Goal: Task Accomplishment & Management: Complete application form

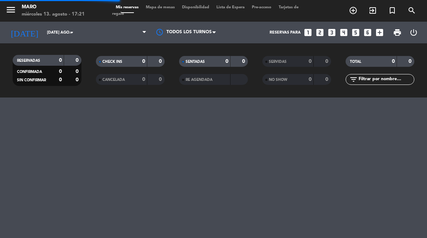
select select "es"
select select "dinner"
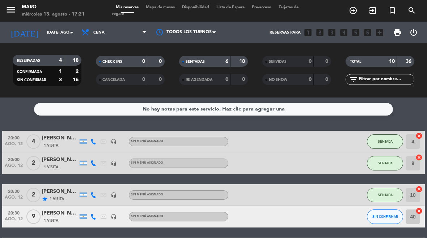
click at [54, 33] on input "[DATE] ago." at bounding box center [70, 33] width 54 height 12
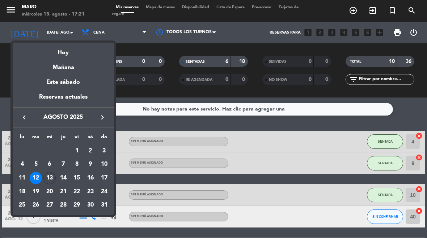
click at [49, 180] on div "13" at bounding box center [49, 178] width 12 height 12
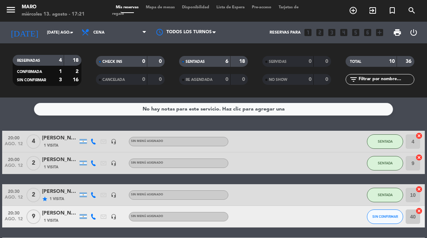
type input "mié. 13 ago."
select select "dinner"
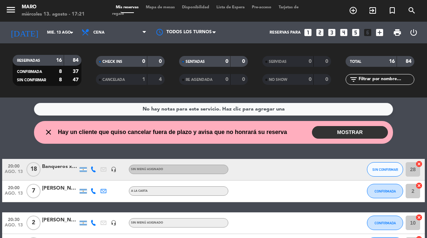
click at [362, 132] on button "MOSTRAR" at bounding box center [350, 132] width 76 height 13
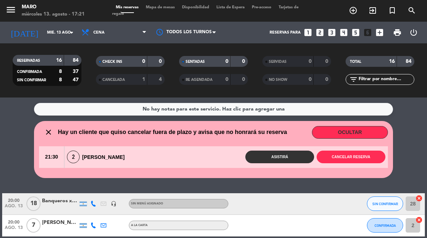
click at [359, 153] on button "Cancelar reserva" at bounding box center [350, 157] width 69 height 13
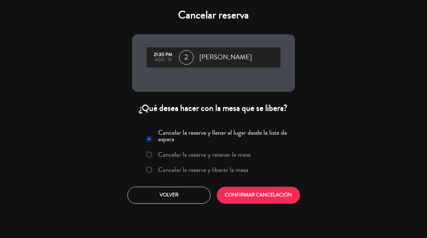
click at [282, 203] on button "CONFIRMAR CANCELACIÓN" at bounding box center [258, 195] width 83 height 17
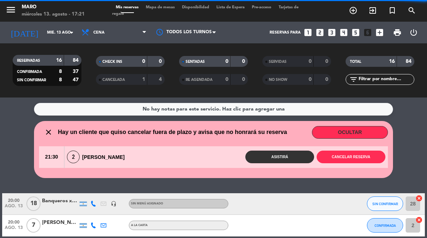
select select "dinner"
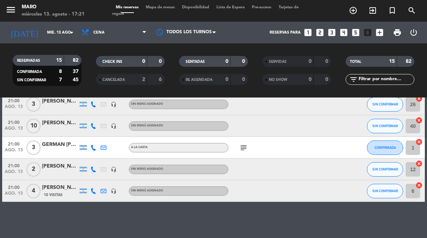
scroll to position [275, 0]
click at [114, 169] on icon "headset_mic" at bounding box center [114, 170] width 6 height 6
click at [93, 169] on icon at bounding box center [93, 170] width 6 height 6
click at [339, 218] on div "No hay notas para este servicio. Haz clic para agregar una 20:00 ago. 13 18 Ban…" at bounding box center [213, 168] width 427 height 141
click at [243, 152] on icon "subject" at bounding box center [243, 148] width 9 height 9
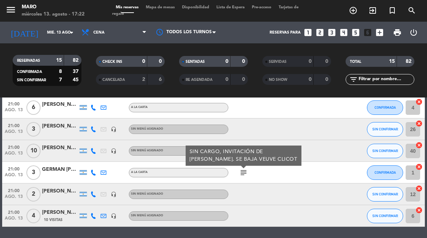
scroll to position [246, 0]
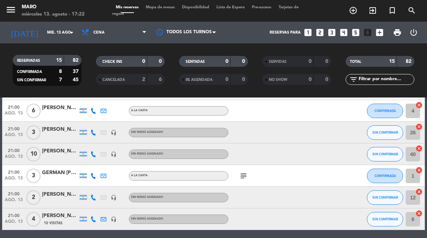
click at [382, 153] on span "SIN CONFIRMAR" at bounding box center [385, 154] width 26 height 4
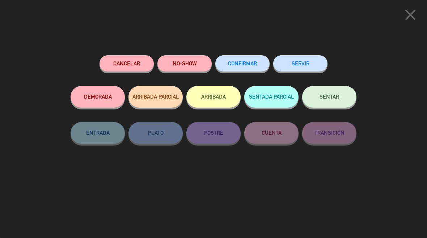
click at [412, 16] on icon "close" at bounding box center [410, 15] width 18 height 18
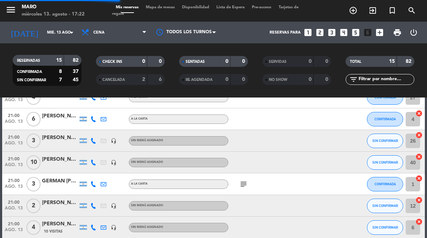
select select "dinner"
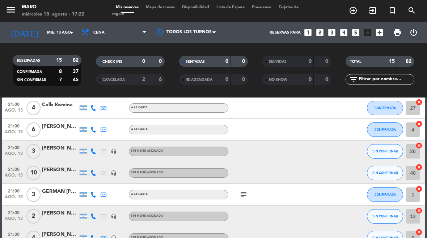
scroll to position [228, 0]
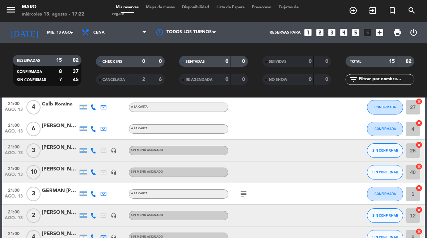
click at [111, 152] on icon "headset_mic" at bounding box center [114, 151] width 6 height 6
click at [98, 148] on div at bounding box center [93, 150] width 10 height 21
click at [95, 150] on icon at bounding box center [93, 151] width 6 height 6
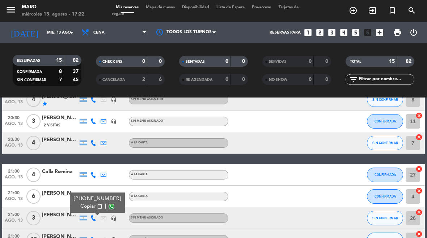
scroll to position [160, 0]
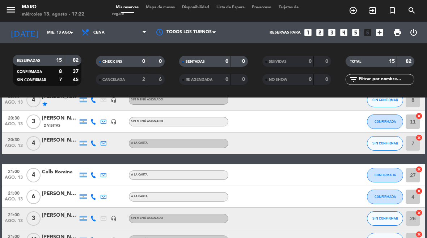
click at [91, 146] on icon at bounding box center [93, 144] width 6 height 6
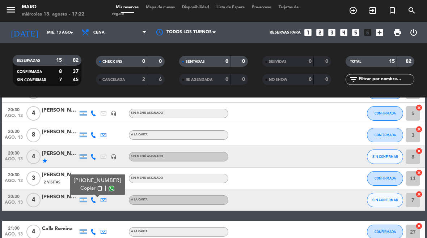
scroll to position [102, 0]
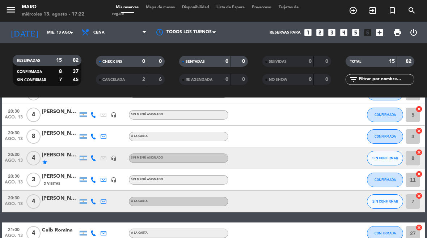
click at [91, 159] on icon at bounding box center [93, 159] width 6 height 6
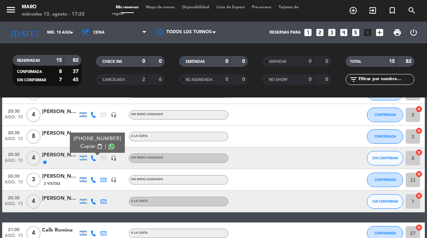
click at [116, 158] on icon "headset_mic" at bounding box center [114, 159] width 6 height 6
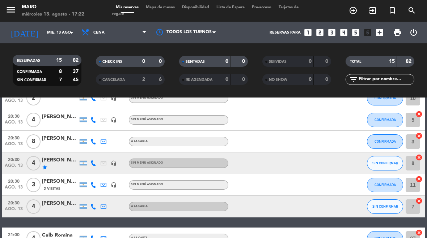
scroll to position [99, 0]
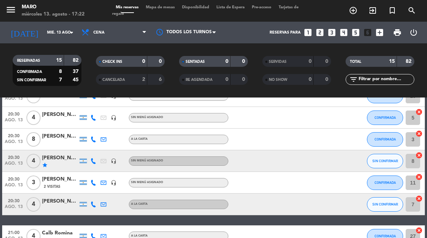
click at [92, 164] on icon at bounding box center [93, 161] width 6 height 6
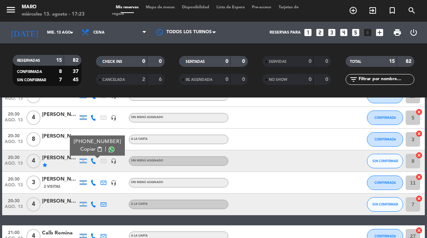
click at [97, 152] on span "content_paste" at bounding box center [99, 149] width 5 height 5
click at [83, 153] on span "Copiar" at bounding box center [87, 150] width 15 height 8
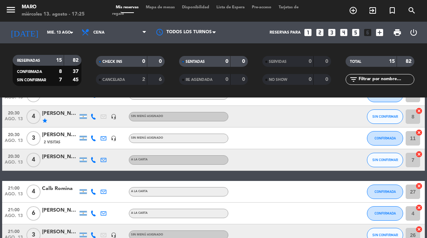
scroll to position [147, 0]
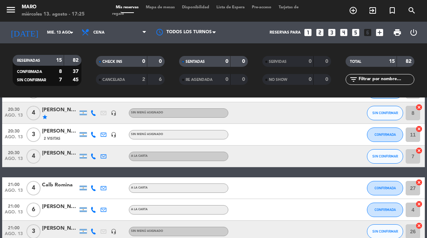
click at [93, 157] on icon at bounding box center [93, 157] width 6 height 6
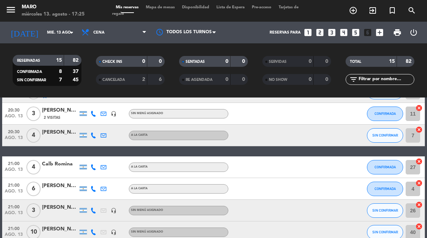
scroll to position [169, 0]
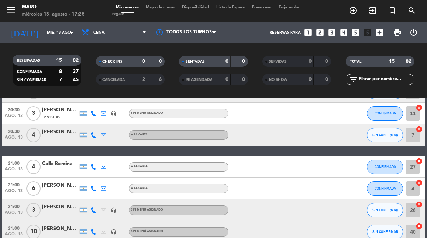
click at [95, 136] on icon at bounding box center [93, 135] width 6 height 6
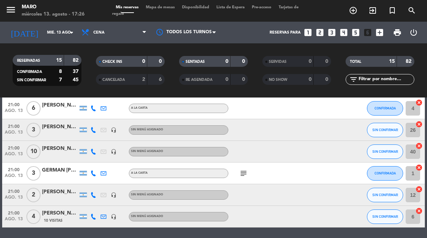
scroll to position [250, 0]
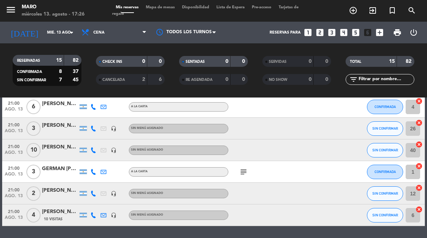
click at [112, 129] on icon "headset_mic" at bounding box center [114, 129] width 6 height 6
click at [86, 130] on div at bounding box center [83, 128] width 7 height 5
click at [94, 128] on icon at bounding box center [93, 129] width 6 height 6
click at [93, 151] on icon at bounding box center [93, 151] width 6 height 6
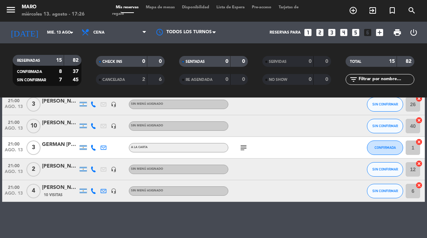
scroll to position [275, 0]
click at [94, 172] on icon at bounding box center [93, 170] width 6 height 6
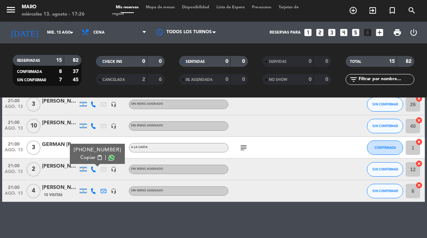
click at [92, 192] on icon at bounding box center [93, 191] width 6 height 6
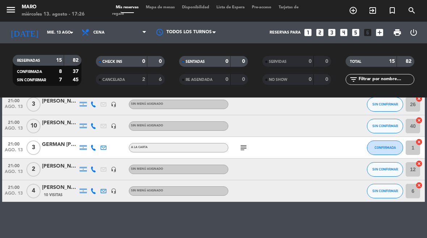
click at [92, 220] on div "No hay notas para este servicio. Haz clic para agregar una 20:00 ago. 13 18 Ban…" at bounding box center [213, 168] width 427 height 141
click at [378, 197] on button "SIN CONFIRMAR" at bounding box center [385, 191] width 36 height 14
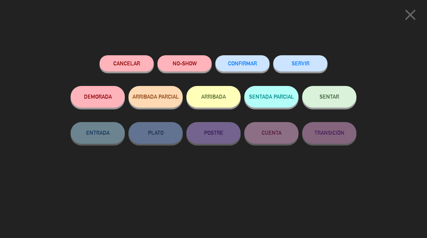
click at [251, 66] on button "CONFIRMAR" at bounding box center [242, 63] width 54 height 16
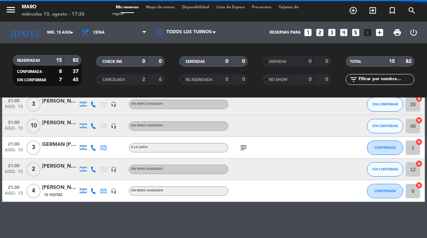
select select "dinner"
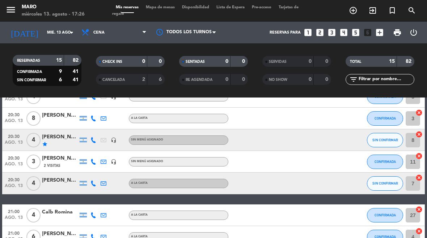
scroll to position [121, 0]
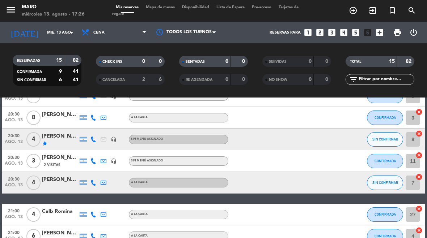
select select "dinner"
click at [94, 140] on icon at bounding box center [93, 140] width 6 height 6
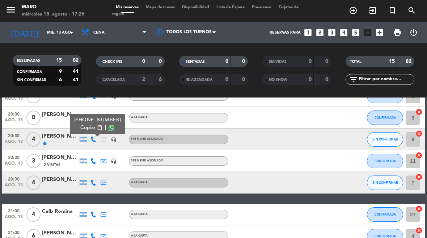
click at [85, 130] on span "Copiar" at bounding box center [87, 128] width 15 height 8
click at [93, 185] on icon at bounding box center [93, 183] width 6 height 6
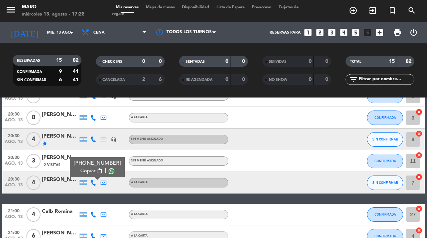
click at [378, 186] on button "SIN CONFIRMAR" at bounding box center [385, 183] width 36 height 14
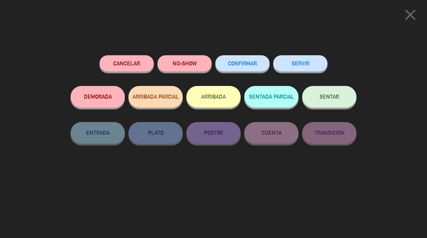
click at [227, 63] on button "CONFIRMAR" at bounding box center [242, 63] width 54 height 16
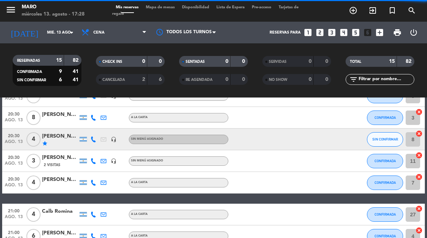
select select "dinner"
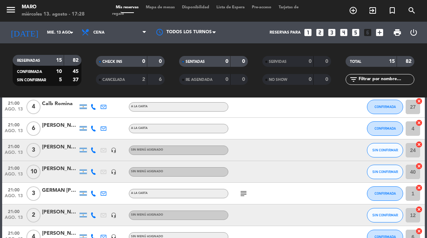
scroll to position [231, 0]
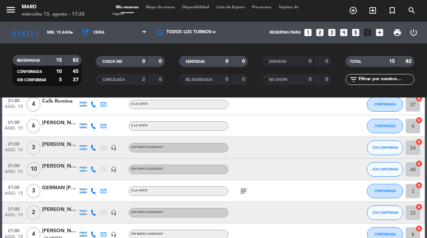
click at [115, 150] on icon "headset_mic" at bounding box center [114, 148] width 6 height 6
click at [90, 149] on icon at bounding box center [93, 148] width 6 height 6
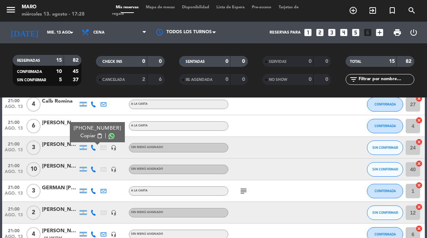
click at [95, 172] on icon at bounding box center [93, 170] width 6 height 6
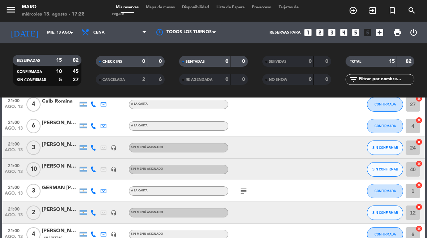
click at [94, 214] on icon at bounding box center [93, 213] width 6 height 6
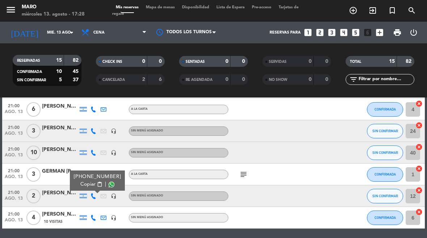
scroll to position [248, 0]
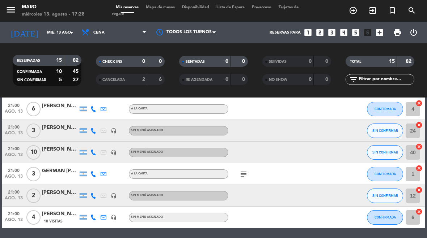
click at [235, 182] on div "subject" at bounding box center [258, 173] width 61 height 21
click at [244, 176] on icon "subject" at bounding box center [243, 174] width 9 height 9
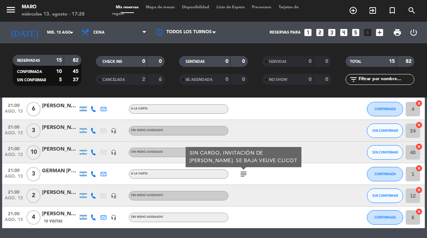
click at [187, 235] on div "No hay notas para este servicio. Haz clic para agregar una 20:00 ago. 13 18 Ban…" at bounding box center [213, 168] width 427 height 141
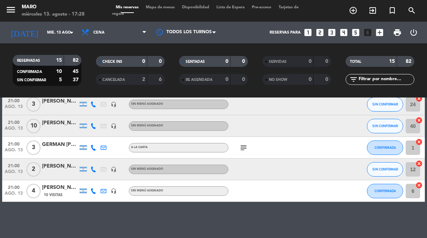
scroll to position [275, 0]
click at [94, 193] on icon at bounding box center [93, 191] width 6 height 6
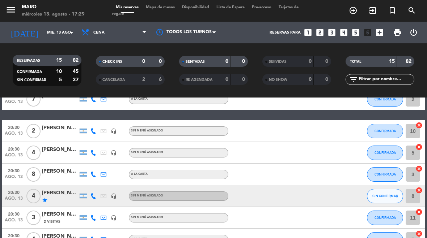
scroll to position [63, 0]
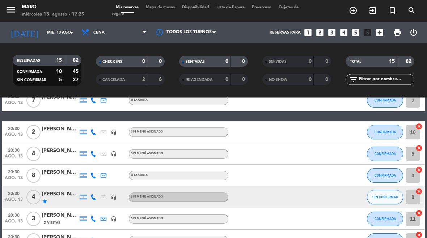
click at [116, 199] on icon "headset_mic" at bounding box center [114, 198] width 6 height 6
click at [99, 196] on div at bounding box center [103, 197] width 10 height 21
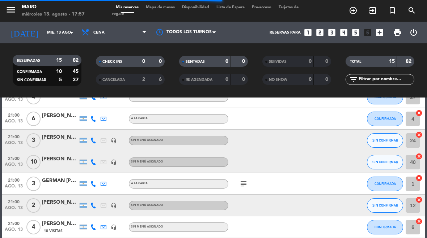
scroll to position [231, 0]
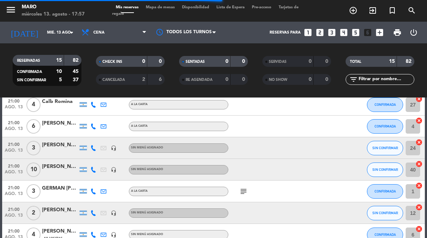
select select "dinner"
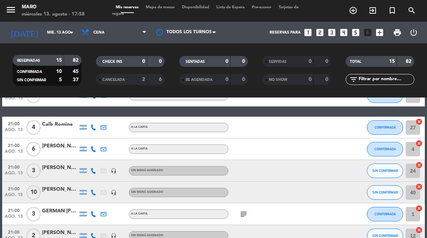
scroll to position [209, 0]
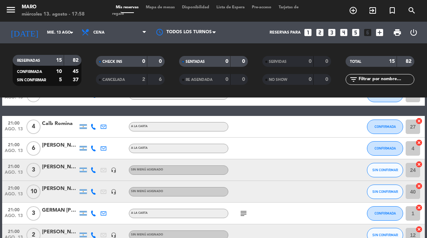
click at [169, 9] on span "Mapa de mesas" at bounding box center [160, 7] width 36 height 4
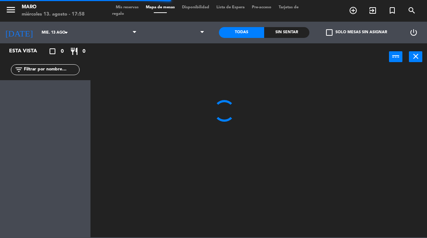
select select "dinner"
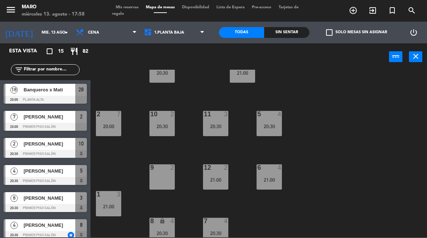
scroll to position [26, 0]
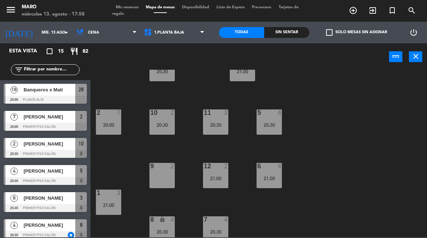
click at [168, 33] on select "1.Planta baja 2.Planta alta 3.Afuera" at bounding box center [174, 33] width 69 height 16
select select "3482"
select select
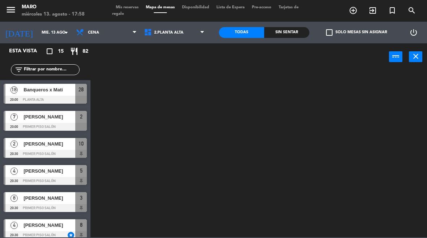
scroll to position [0, 0]
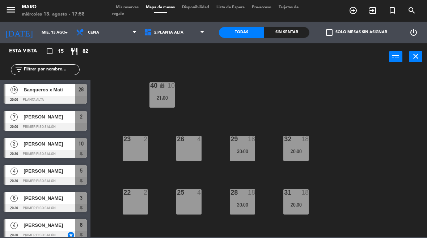
click at [301, 47] on div "power_input close" at bounding box center [239, 56] width 298 height 27
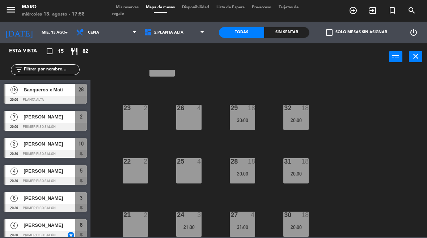
scroll to position [31, 0]
click at [184, 221] on div "24 3 21:00" at bounding box center [188, 224] width 25 height 25
click at [247, 222] on div "27 4 21:00" at bounding box center [242, 224] width 25 height 25
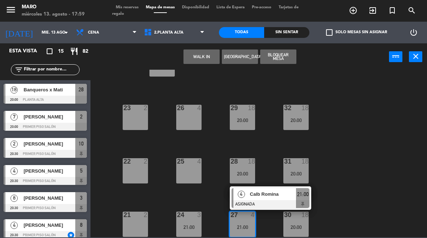
click at [268, 198] on span "Calb Romina" at bounding box center [273, 195] width 46 height 8
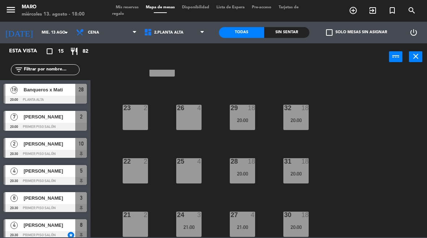
click at [303, 221] on div "30 18 20:00" at bounding box center [295, 224] width 25 height 25
click at [387, 149] on div "40 lock 10 21:00 23 2 26 4 29 18 20:00 32 18 20:00 22 2 25 4 28 18 20:00 31 18 …" at bounding box center [261, 154] width 332 height 168
click at [133, 5] on span "Mis reservas" at bounding box center [127, 7] width 30 height 4
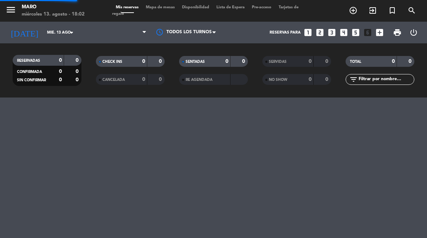
select select "dinner"
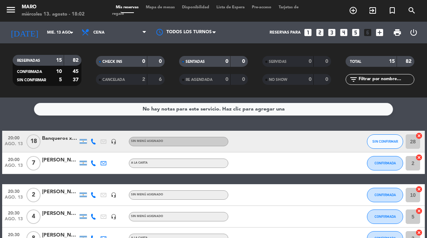
click at [163, 3] on div "menu Maro miércoles 13. agosto - 18:02 Mis reservas Mapa de mesas Disponibilida…" at bounding box center [213, 11] width 427 height 22
click at [160, 7] on span "Mapa de mesas" at bounding box center [160, 7] width 36 height 4
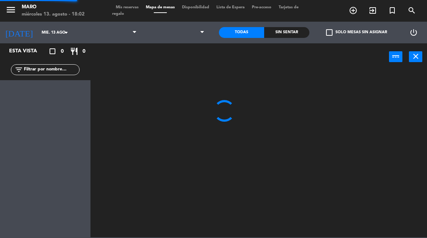
select select "dinner"
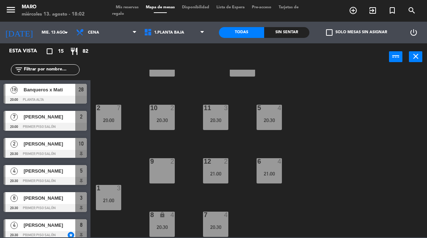
scroll to position [31, 0]
click at [101, 203] on div "21:00" at bounding box center [108, 200] width 25 height 5
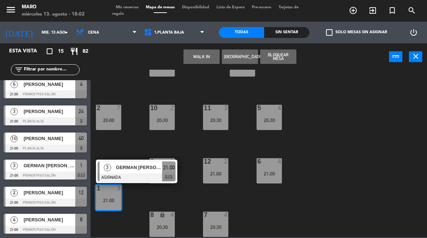
scroll to position [250, 0]
click at [45, 170] on div "GERMAN [PERSON_NAME]" at bounding box center [49, 166] width 52 height 12
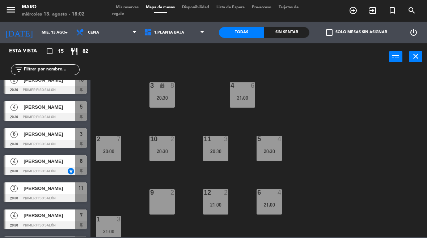
scroll to position [0, 0]
click at [246, 90] on div "4 6 21:00" at bounding box center [242, 94] width 25 height 25
click at [273, 84] on div "3 lock 8 20:30 4 6 21:00 2 7 20:00 10 2 20:30 11 3 20:30 5 4 20:30 12 2 21:00 9…" at bounding box center [261, 154] width 332 height 168
click at [187, 29] on select "1.Planta baja 2.Planta alta 3.Afuera" at bounding box center [174, 33] width 69 height 16
select select "3482"
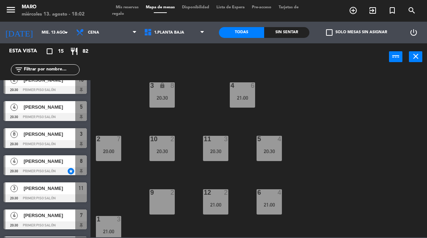
select select
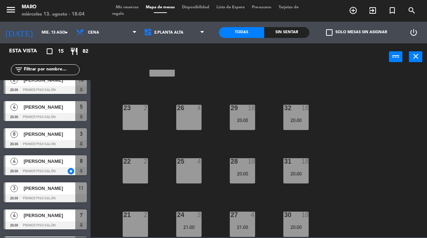
scroll to position [31, 0]
click at [244, 227] on div "21:00" at bounding box center [242, 227] width 25 height 5
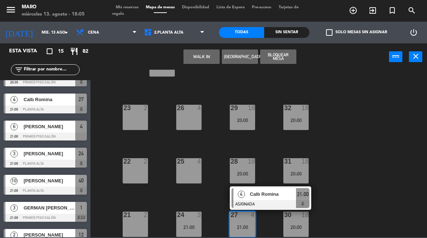
scroll to position [208, 0]
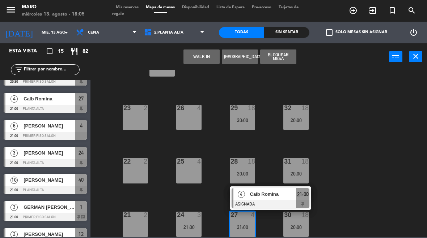
click at [26, 109] on div at bounding box center [45, 109] width 83 height 8
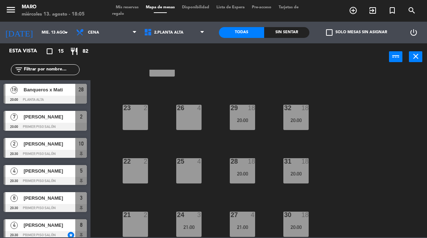
scroll to position [31, 0]
click at [237, 223] on div "27 4 21:00" at bounding box center [242, 224] width 25 height 25
click at [375, 210] on div "40 lock 10 21:00 23 2 26 4 29 18 20:00 32 18 20:00 22 2 25 4 28 18 20:00 31 18 …" at bounding box center [261, 154] width 332 height 168
click at [351, 12] on icon "add_circle_outline" at bounding box center [353, 10] width 9 height 9
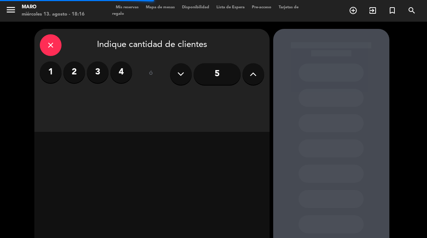
click at [73, 68] on label "2" at bounding box center [74, 72] width 22 height 22
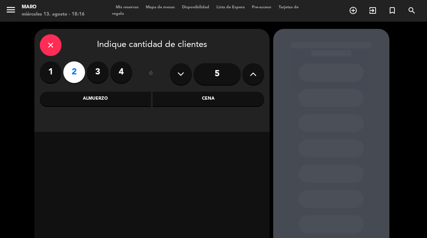
click at [213, 99] on div "Cena" at bounding box center [208, 99] width 111 height 14
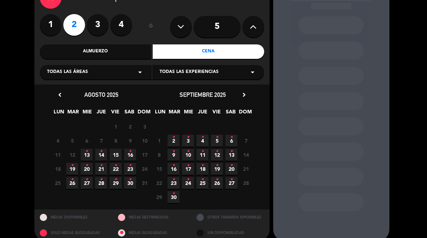
scroll to position [52, 0]
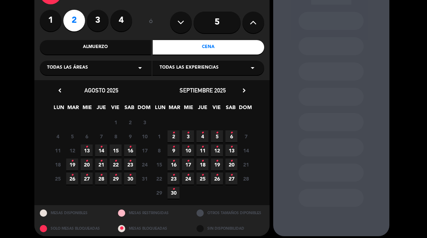
click at [88, 149] on span "13 •" at bounding box center [87, 151] width 12 height 12
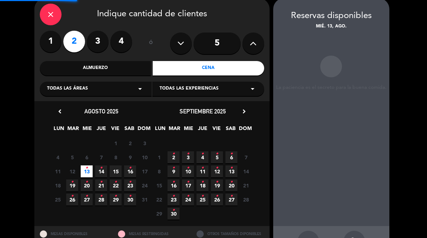
scroll to position [29, 0]
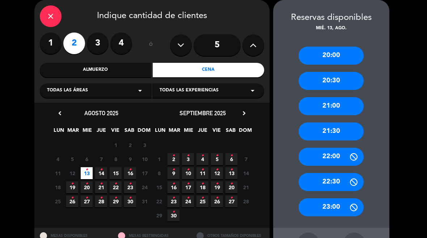
click at [340, 54] on div "20:00" at bounding box center [330, 56] width 65 height 18
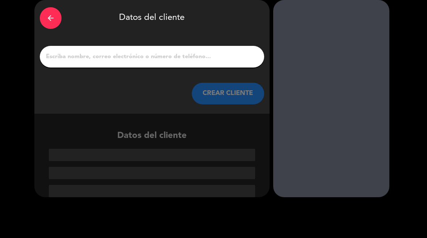
click at [222, 56] on input "1" at bounding box center [151, 57] width 213 height 10
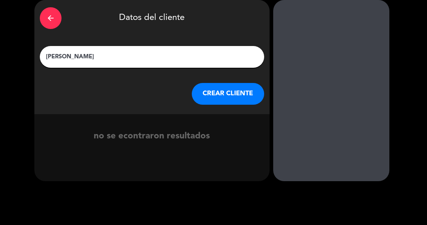
type input "[PERSON_NAME]"
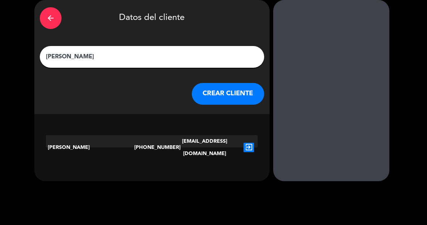
click at [250, 142] on icon "exit_to_app" at bounding box center [248, 146] width 10 height 9
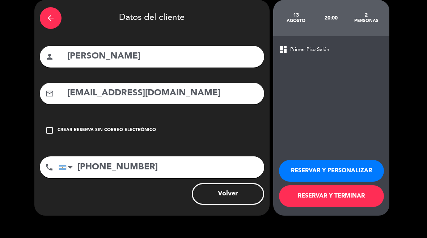
click at [343, 196] on button "RESERVAR Y TERMINAR" at bounding box center [331, 197] width 105 height 22
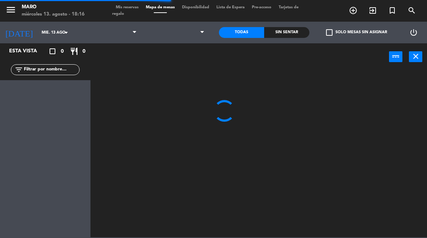
select select "dinner"
select select
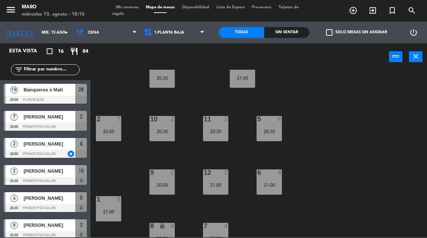
scroll to position [22, 0]
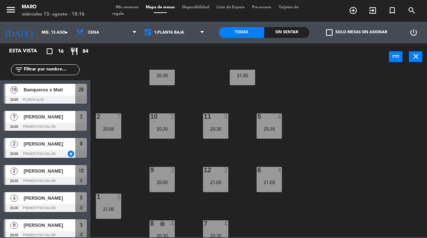
click at [351, 6] on icon "add_circle_outline" at bounding box center [353, 10] width 9 height 9
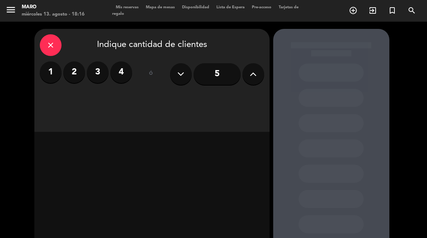
click at [69, 75] on label "2" at bounding box center [74, 72] width 22 height 22
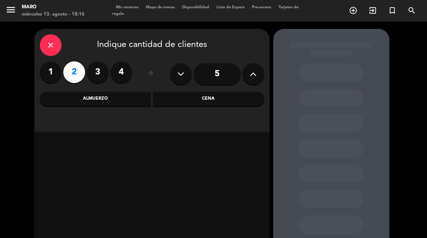
click at [216, 100] on div "Cena" at bounding box center [208, 99] width 111 height 14
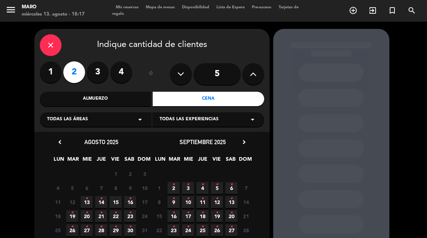
click at [102, 205] on span "14 •" at bounding box center [101, 202] width 12 height 12
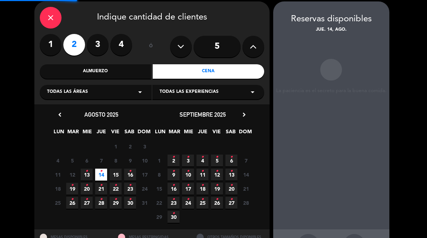
scroll to position [29, 0]
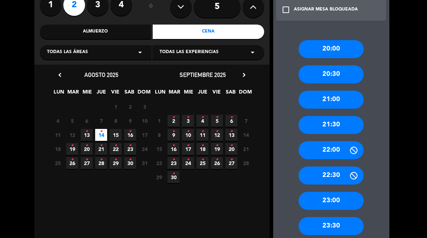
click at [340, 128] on div "21:30" at bounding box center [330, 125] width 65 height 18
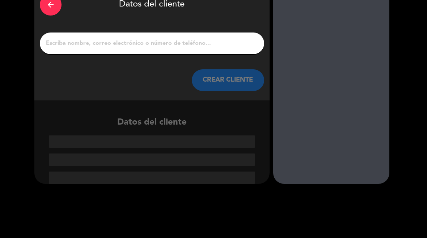
scroll to position [42, 0]
click at [75, 44] on input "1" at bounding box center [151, 43] width 213 height 10
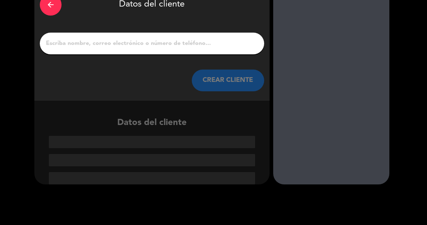
click at [51, 12] on div "arrow_back" at bounding box center [51, 5] width 22 height 22
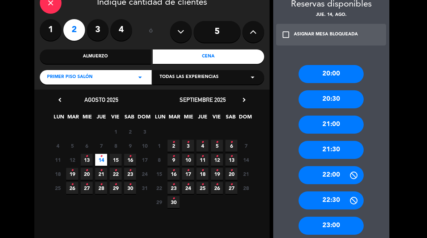
click at [55, 10] on div "close" at bounding box center [51, 3] width 22 height 22
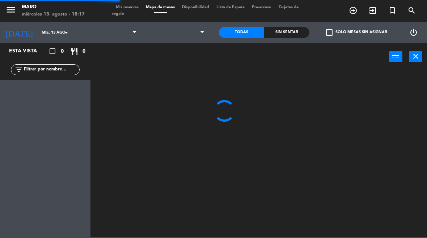
select select "dinner"
click at [47, 37] on input "mié. 13 ago." at bounding box center [65, 33] width 54 height 12
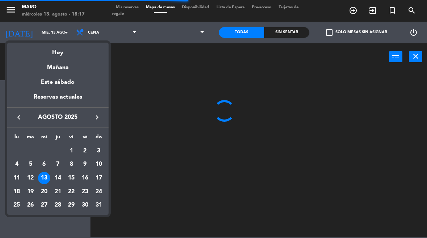
select select
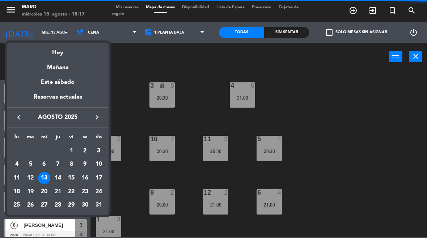
click at [55, 178] on div "14" at bounding box center [58, 178] width 12 height 12
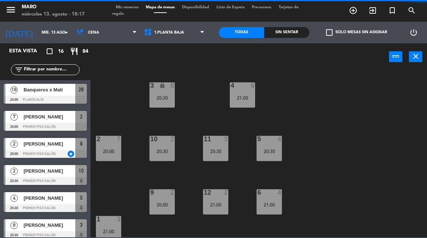
type input "jue. 14 ago."
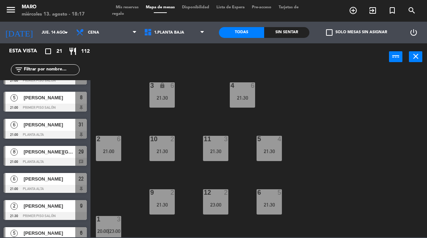
scroll to position [105, 0]
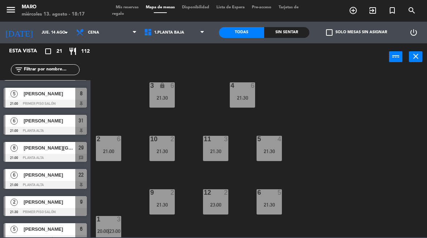
click at [164, 34] on select "1.Planta baja 2.Planta alta 3.Afuera" at bounding box center [174, 33] width 69 height 16
select select "3482"
select select
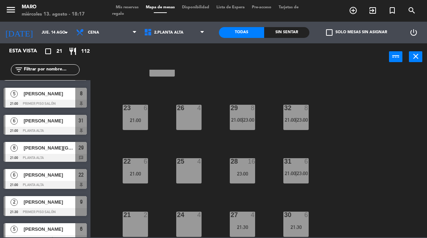
scroll to position [31, 0]
click at [186, 177] on div "25 4" at bounding box center [188, 170] width 25 height 25
click at [135, 231] on div "21 2" at bounding box center [135, 224] width 25 height 25
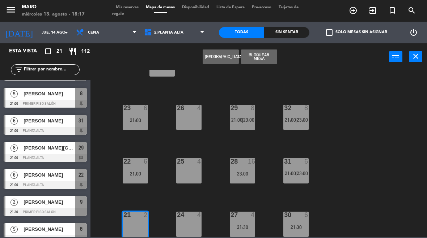
click at [217, 63] on button "[GEOGRAPHIC_DATA]" at bounding box center [221, 57] width 36 height 14
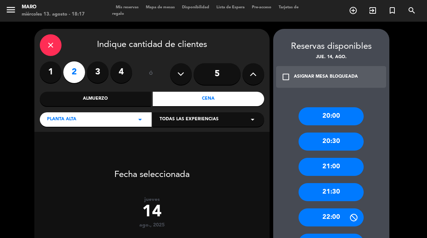
click at [339, 194] on div "21:30" at bounding box center [330, 192] width 65 height 18
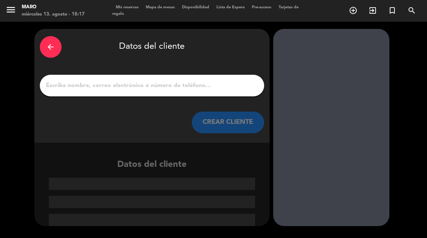
click at [221, 84] on input "1" at bounding box center [151, 86] width 213 height 10
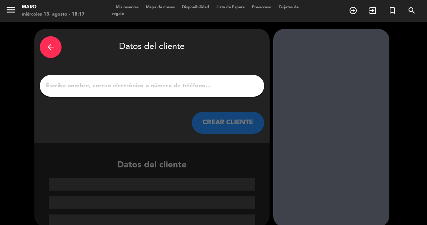
click at [176, 82] on input "1" at bounding box center [151, 86] width 213 height 10
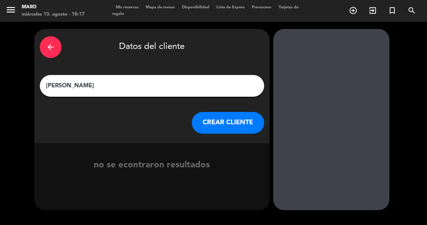
type input "[PERSON_NAME]"
click at [223, 126] on button "CREAR CLIENTE" at bounding box center [228, 123] width 72 height 22
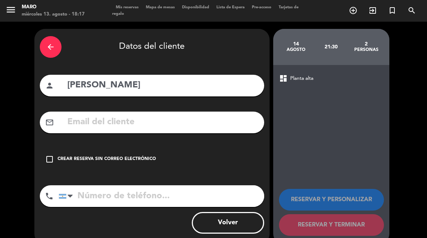
click at [125, 130] on input "text" at bounding box center [163, 122] width 192 height 15
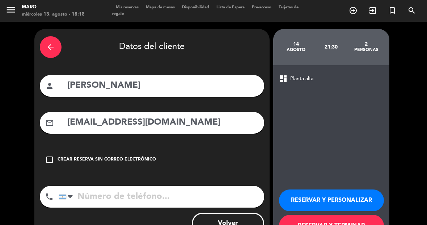
type input "[EMAIL_ADDRESS][DOMAIN_NAME]"
click at [49, 163] on icon "check_box_outline_blank" at bounding box center [49, 159] width 9 height 9
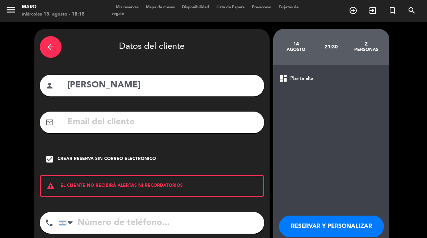
click at [53, 164] on div "check_box Crear reserva sin correo electrónico" at bounding box center [152, 160] width 224 height 22
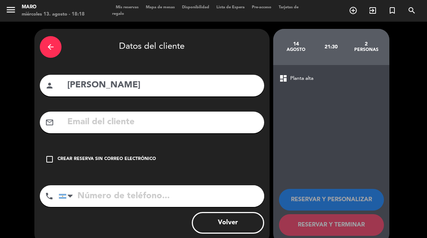
click at [139, 126] on input "text" at bounding box center [163, 122] width 192 height 15
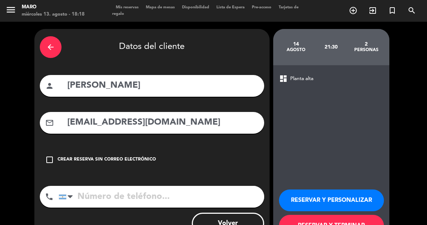
click at [199, 187] on input "tel" at bounding box center [161, 197] width 205 height 22
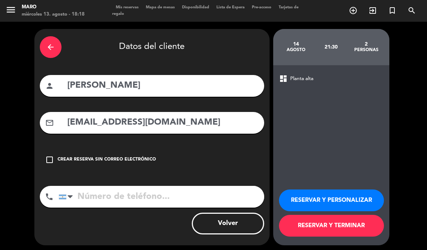
click at [113, 126] on input "[EMAIL_ADDRESS][DOMAIN_NAME]" at bounding box center [163, 122] width 192 height 15
type input "[EMAIL_ADDRESS][DOMAIN_NAME]"
click at [198, 197] on input "tel" at bounding box center [161, 197] width 205 height 22
type input "1164920585"
click at [340, 201] on button "RESERVAR Y PERSONALIZAR" at bounding box center [331, 200] width 105 height 22
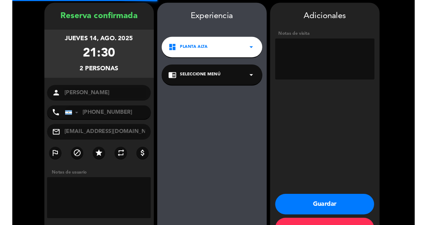
scroll to position [29, 0]
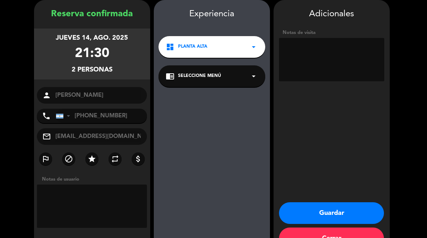
click at [342, 55] on textarea at bounding box center [331, 59] width 105 height 43
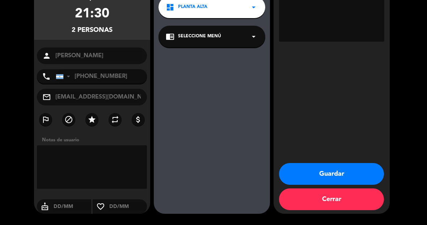
scroll to position [69, 0]
click at [363, 165] on button "Guardar" at bounding box center [331, 174] width 105 height 22
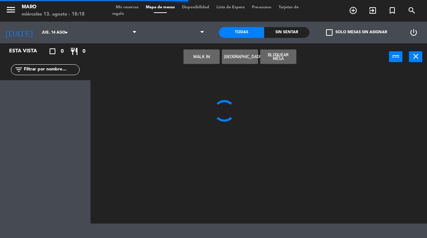
select select "dinner"
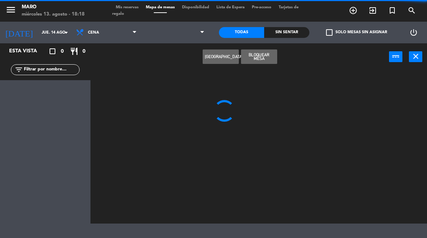
select select
